Goal: Register for event/course

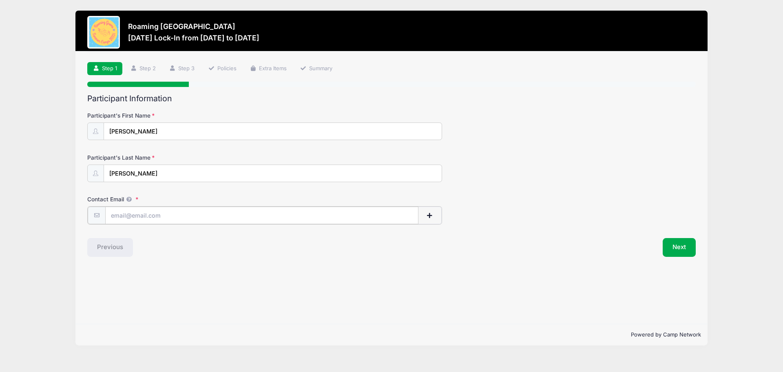
click at [128, 211] on input "Contact Email" at bounding box center [261, 215] width 313 height 18
type input "[EMAIL_ADDRESS][DOMAIN_NAME]"
click at [267, 235] on div "Participant Information Participant's First Name [PERSON_NAME] Participant's La…" at bounding box center [391, 175] width 609 height 162
click at [682, 249] on button "Next" at bounding box center [679, 246] width 33 height 19
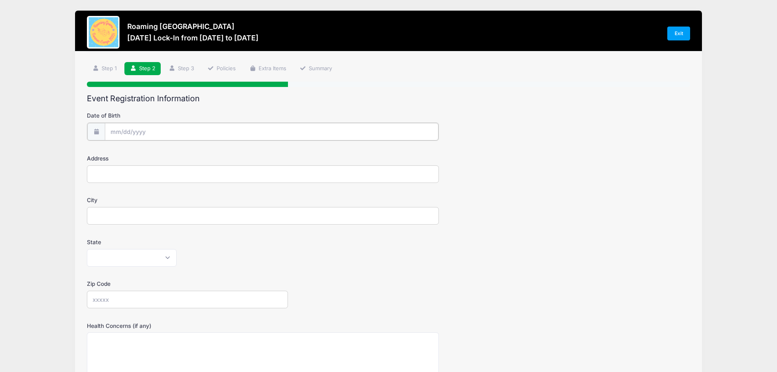
click at [141, 130] on input "Date of Birth" at bounding box center [272, 132] width 334 height 18
click at [180, 152] on input "2025" at bounding box center [181, 153] width 27 height 12
type input "2013"
click at [156, 154] on select "January February March April May June July August September October November De…" at bounding box center [147, 153] width 36 height 11
select select "4"
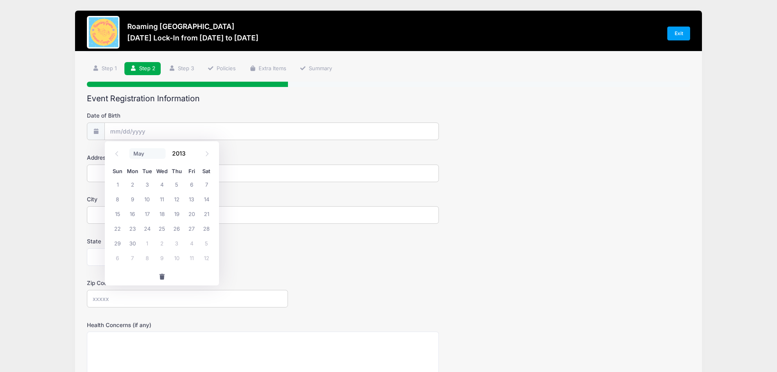
click at [129, 148] on select "January February March April May June July August September October November De…" at bounding box center [147, 153] width 36 height 11
click at [177, 183] on span "2" at bounding box center [176, 184] width 15 height 15
type input "05/02/2013"
click at [175, 177] on input "Address" at bounding box center [263, 173] width 352 height 18
type input "10887 E. 26th Ave."
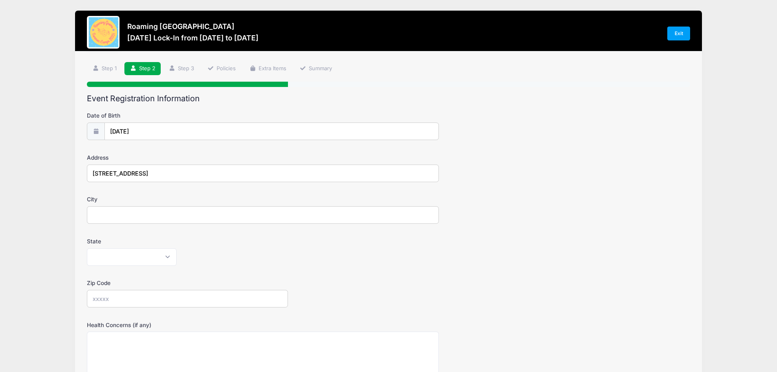
click at [174, 215] on input "City" at bounding box center [263, 215] width 352 height 18
type input "Denver"
select select "CO"
type input "80238"
click at [368, 241] on div "State Alabama Alaska American Samoa Arizona Arkansas Armed Forces Africa Armed …" at bounding box center [388, 251] width 603 height 29
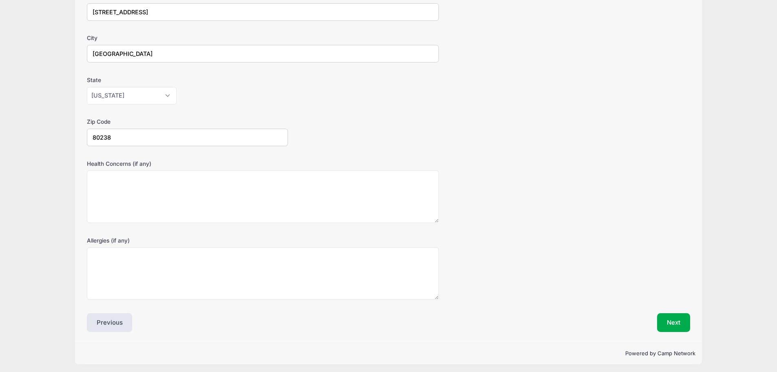
scroll to position [163, 0]
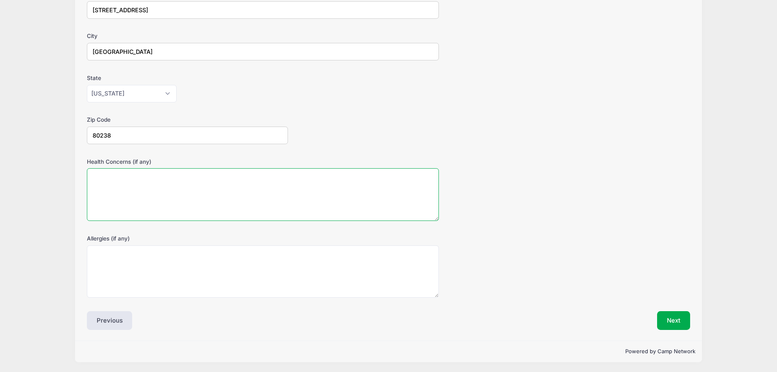
click at [219, 197] on textarea "Health Concerns (if any)" at bounding box center [263, 194] width 352 height 53
type textarea "none"
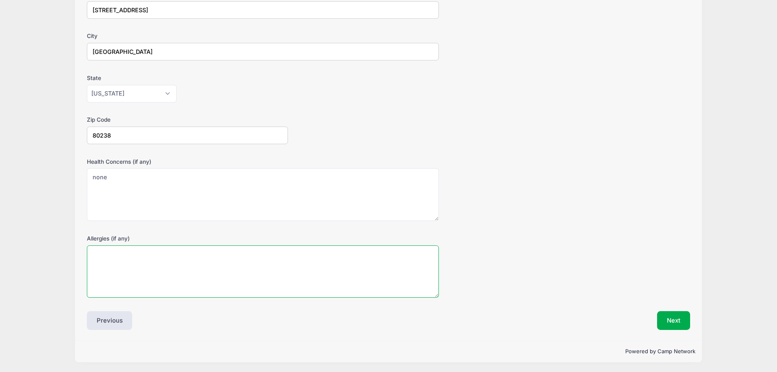
click at [209, 259] on textarea "Allergies (if any)" at bounding box center [263, 271] width 352 height 53
type textarea "none"
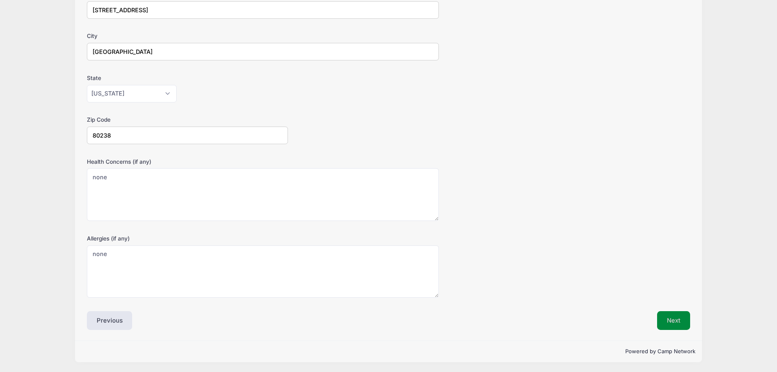
click at [685, 325] on button "Next" at bounding box center [673, 320] width 33 height 19
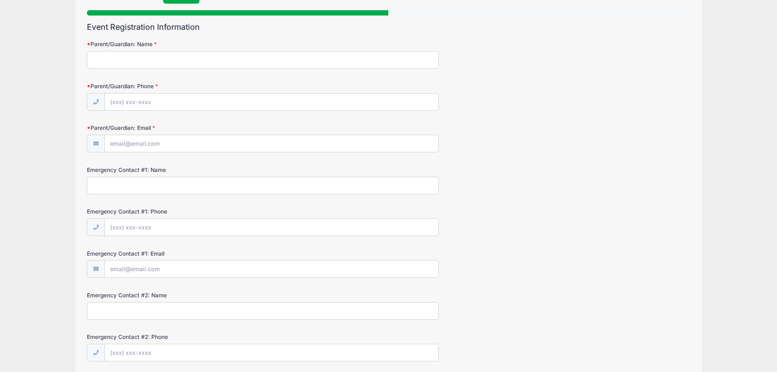
scroll to position [0, 0]
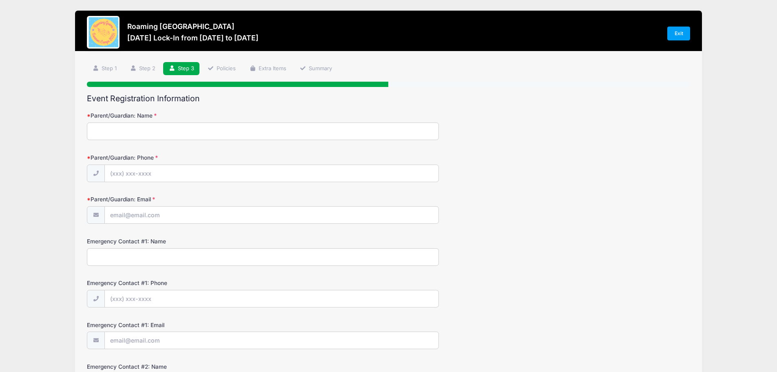
click at [206, 127] on input "Parent/Guardian: Name" at bounding box center [263, 131] width 352 height 18
type input "Katy Owens Hubler"
type input "(435) 647-6051"
click at [139, 219] on input "Parent/Guardian: Email" at bounding box center [272, 215] width 334 height 18
type input "[EMAIL_ADDRESS][DOMAIN_NAME]"
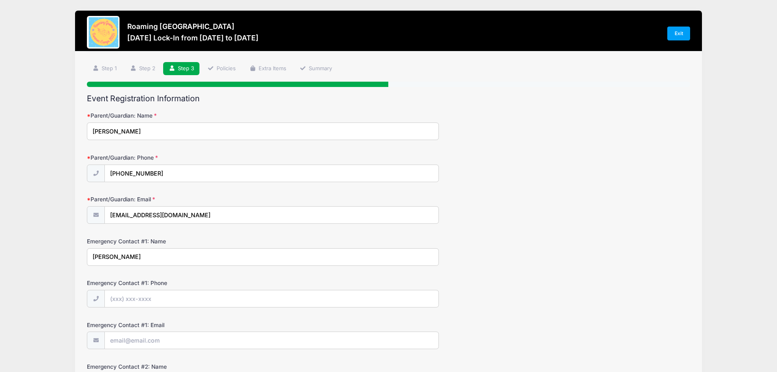
type input "DJ Hubler"
type input "(541) 740-6259"
click at [155, 341] on input "Emergency Contact #1: Email" at bounding box center [272, 341] width 334 height 18
type input "djhubler@gmail.com"
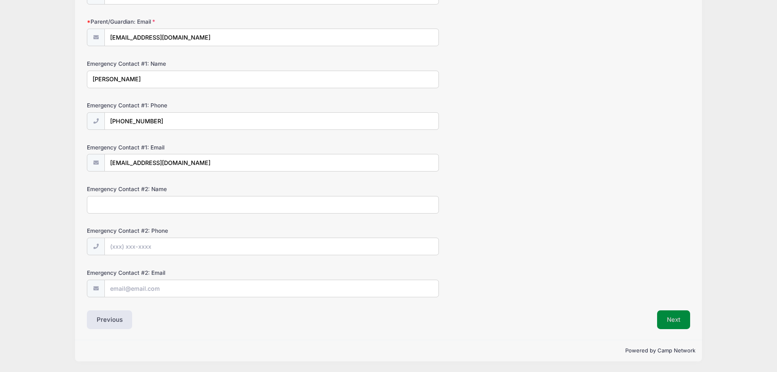
click at [679, 318] on button "Next" at bounding box center [673, 319] width 33 height 19
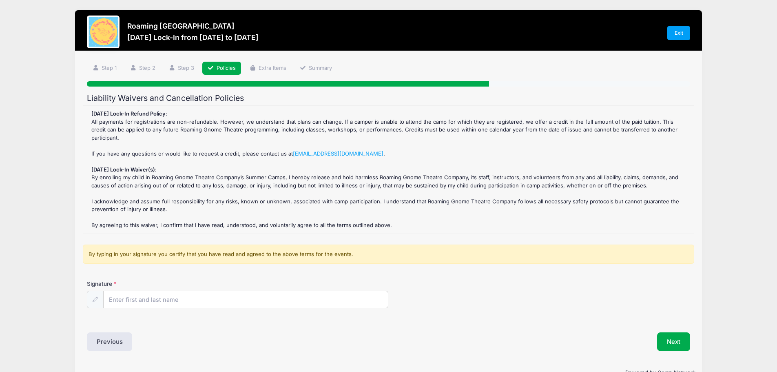
scroll to position [0, 0]
click at [242, 297] on input "Signature" at bounding box center [246, 300] width 285 height 18
type input "Katy Owens Hubler"
click at [678, 332] on button "Next" at bounding box center [673, 341] width 33 height 19
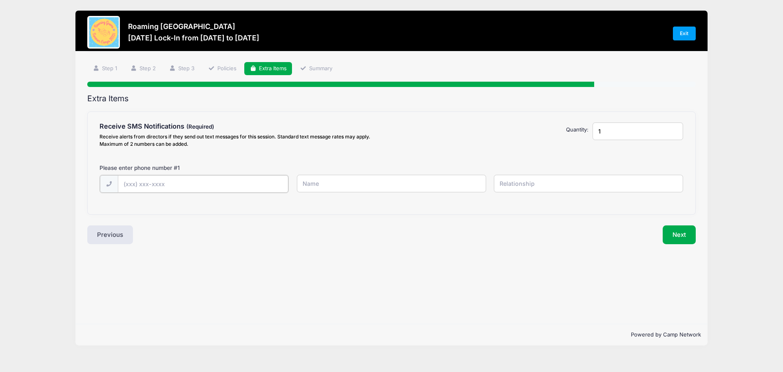
click at [241, 182] on input "text" at bounding box center [203, 184] width 171 height 18
type input "(435) 647-6051"
type input "Katy Owens Hubler"
type input "mom"
click at [675, 237] on button "Next" at bounding box center [679, 233] width 33 height 19
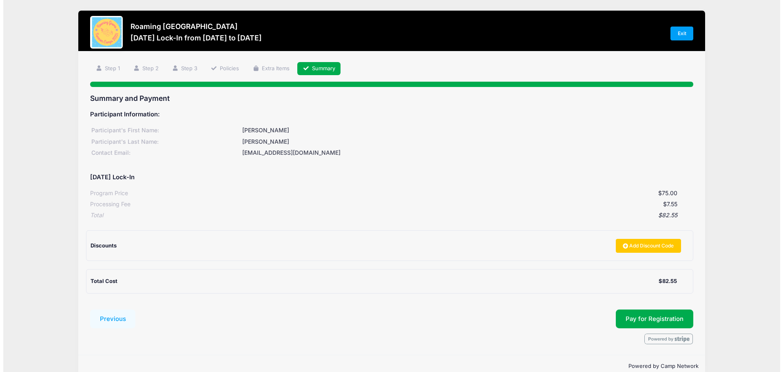
scroll to position [15, 0]
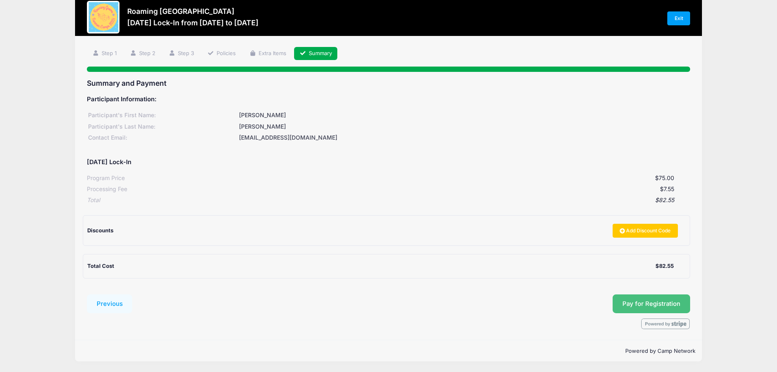
click at [622, 305] on button "Pay for Registration" at bounding box center [652, 303] width 78 height 19
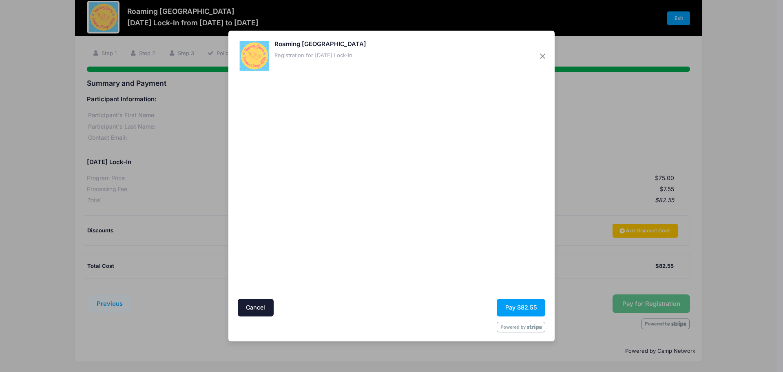
click at [427, 276] on div at bounding box center [471, 186] width 150 height 216
click at [510, 305] on button "Pay $82.55" at bounding box center [521, 308] width 49 height 18
